Goal: Task Accomplishment & Management: Manage account settings

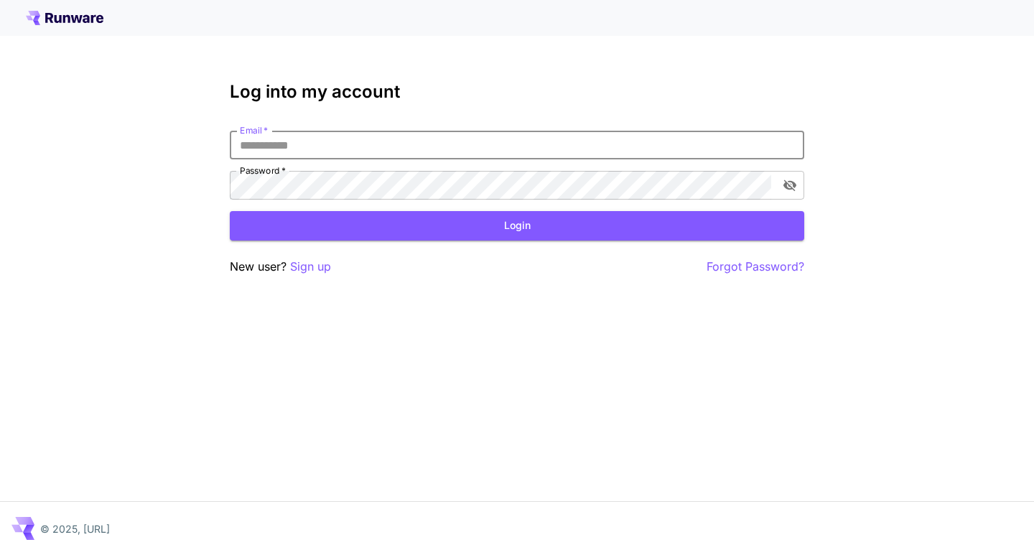
drag, startPoint x: 186, startPoint y: 11, endPoint x: 362, endPoint y: 141, distance: 219.1
click at [362, 141] on input "Email   *" at bounding box center [517, 145] width 574 height 29
type input "**********"
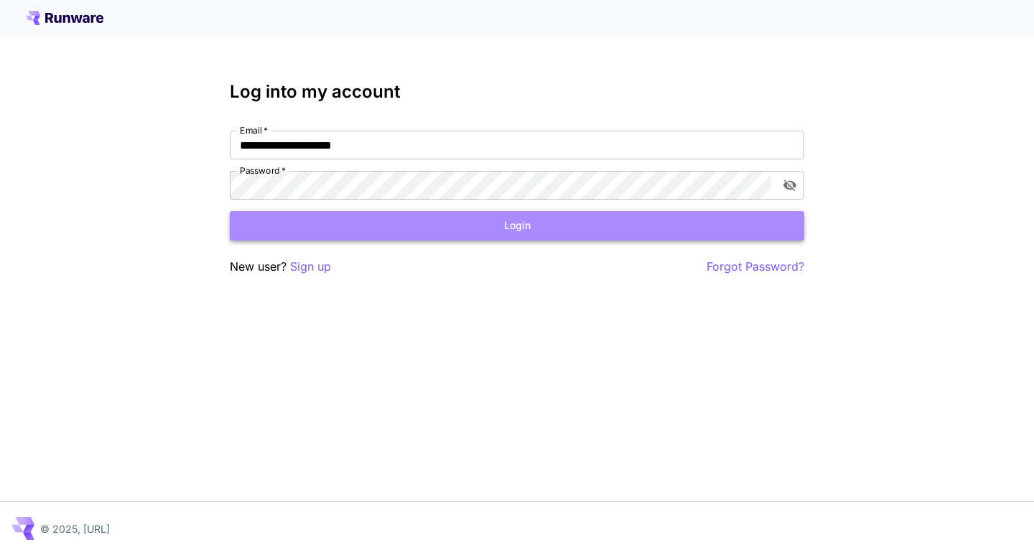
click at [462, 217] on button "Login" at bounding box center [517, 225] width 574 height 29
